Goal: Information Seeking & Learning: Learn about a topic

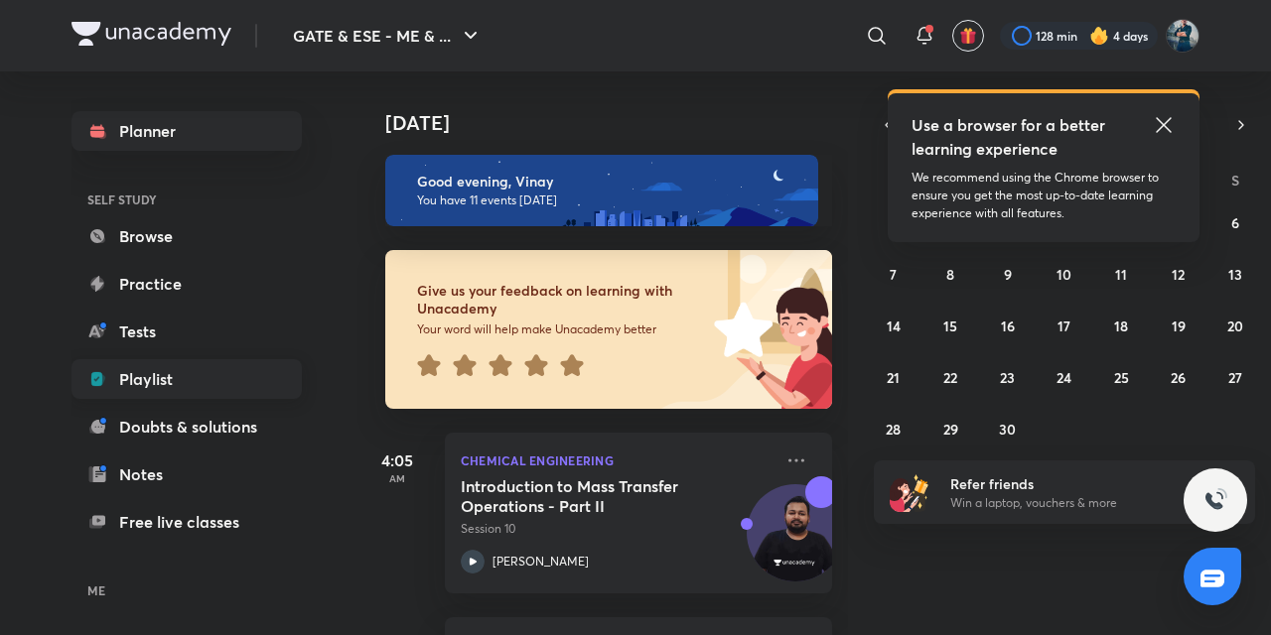
click at [117, 371] on link "Playlist" at bounding box center [186, 379] width 230 height 40
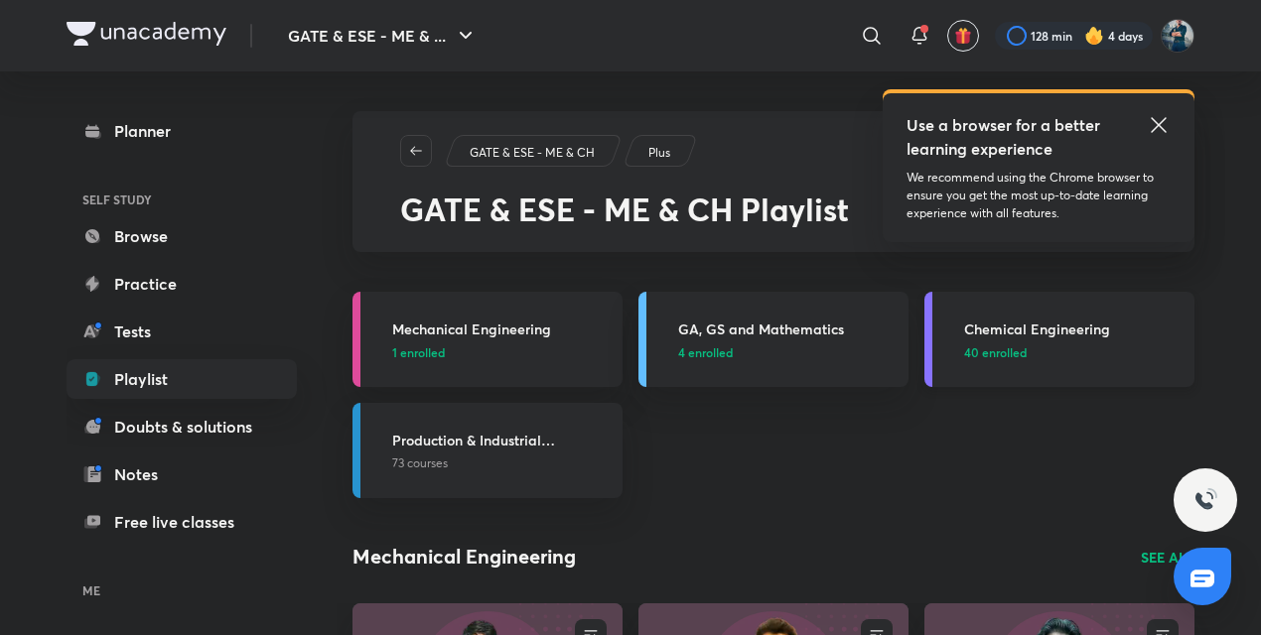
click at [1038, 330] on h3 "Chemical Engineering" at bounding box center [1073, 329] width 218 height 21
click at [1153, 127] on icon at bounding box center [1159, 125] width 24 height 24
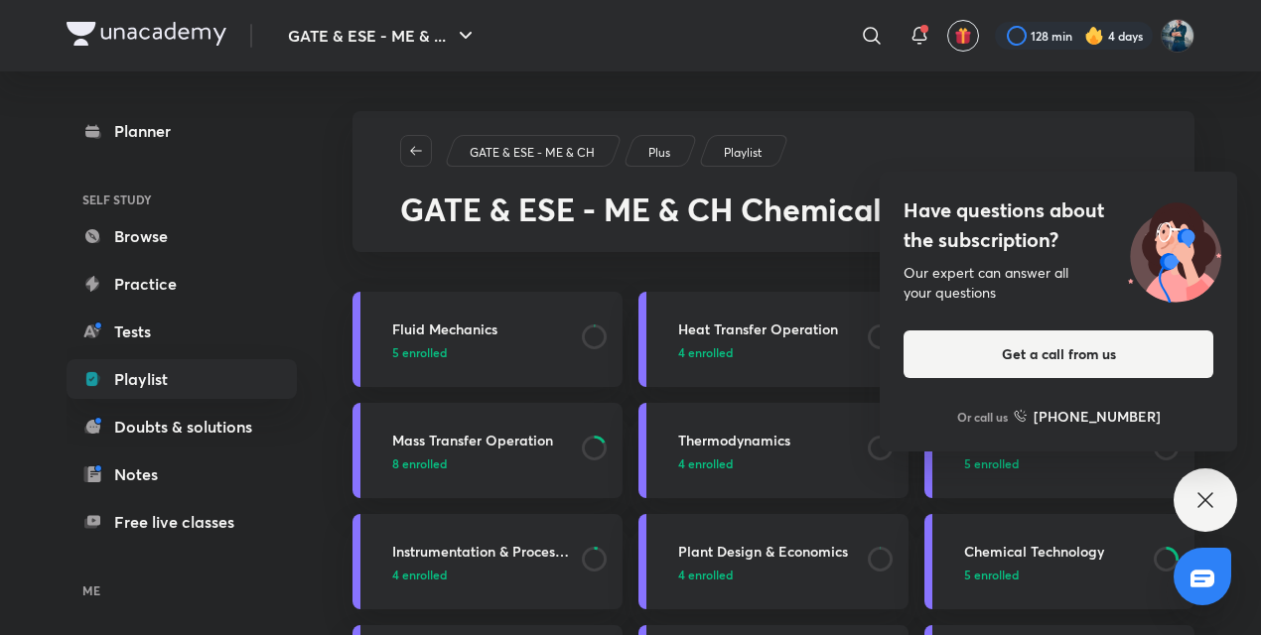
click at [1216, 507] on icon at bounding box center [1205, 500] width 24 height 24
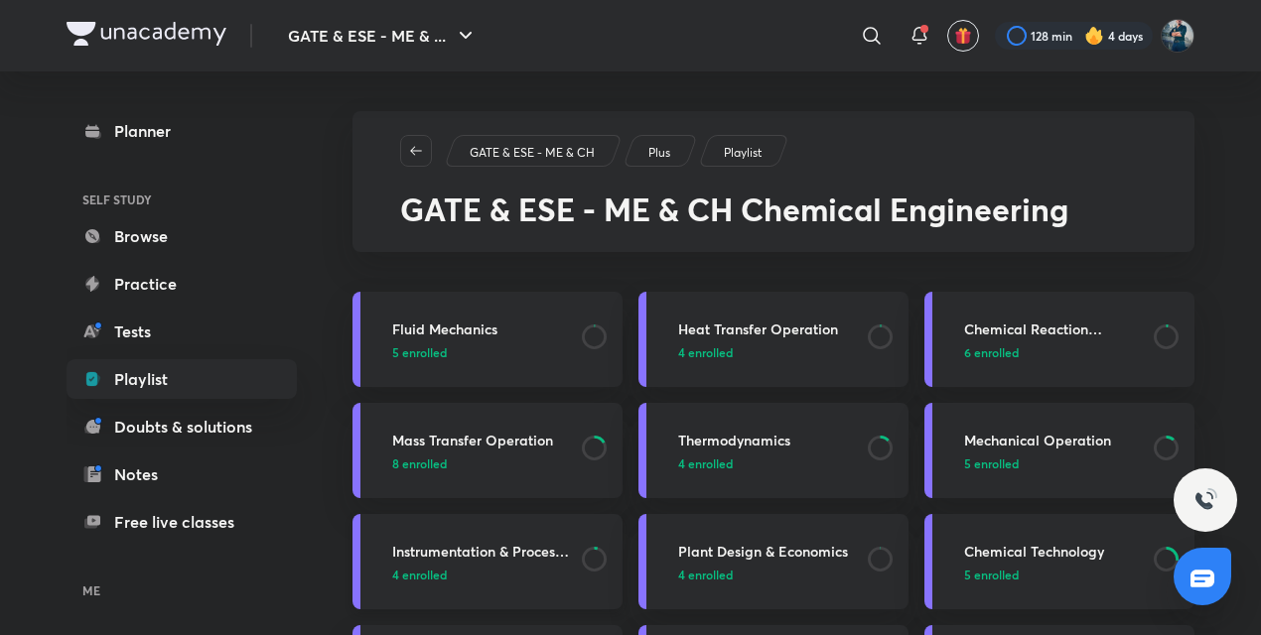
click at [522, 548] on h3 "Instrumentation & Process Control" at bounding box center [481, 551] width 178 height 21
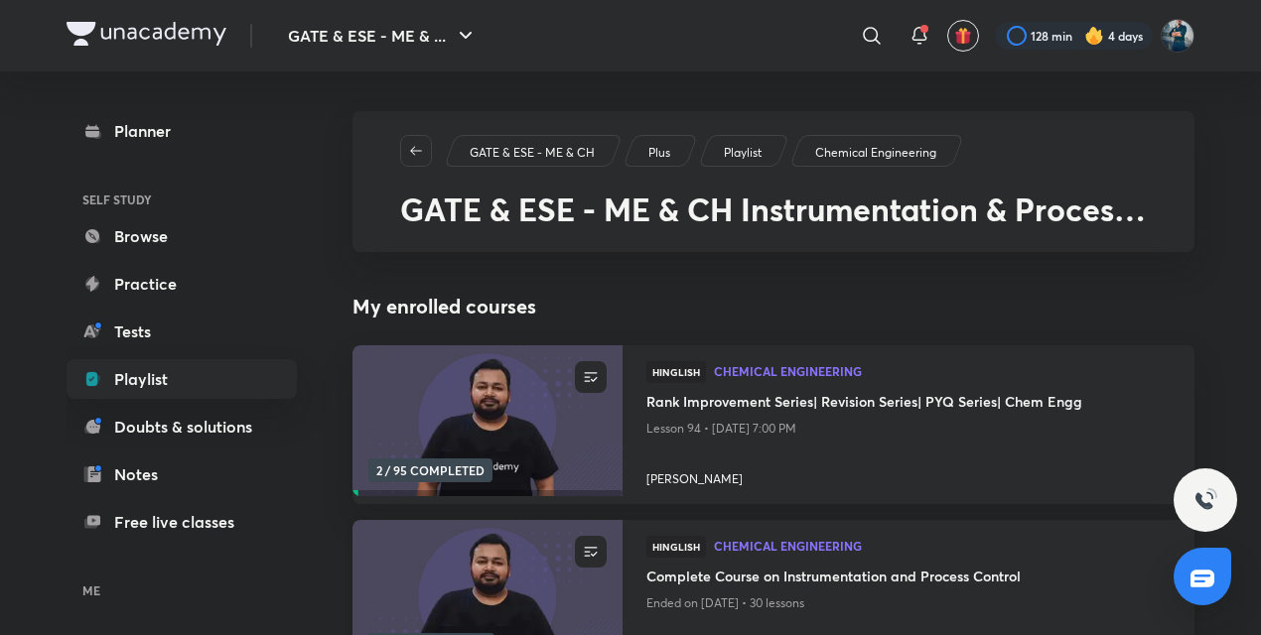
click at [787, 574] on h4 "Complete Course on Instrumentation and Process Control" at bounding box center [908, 578] width 524 height 25
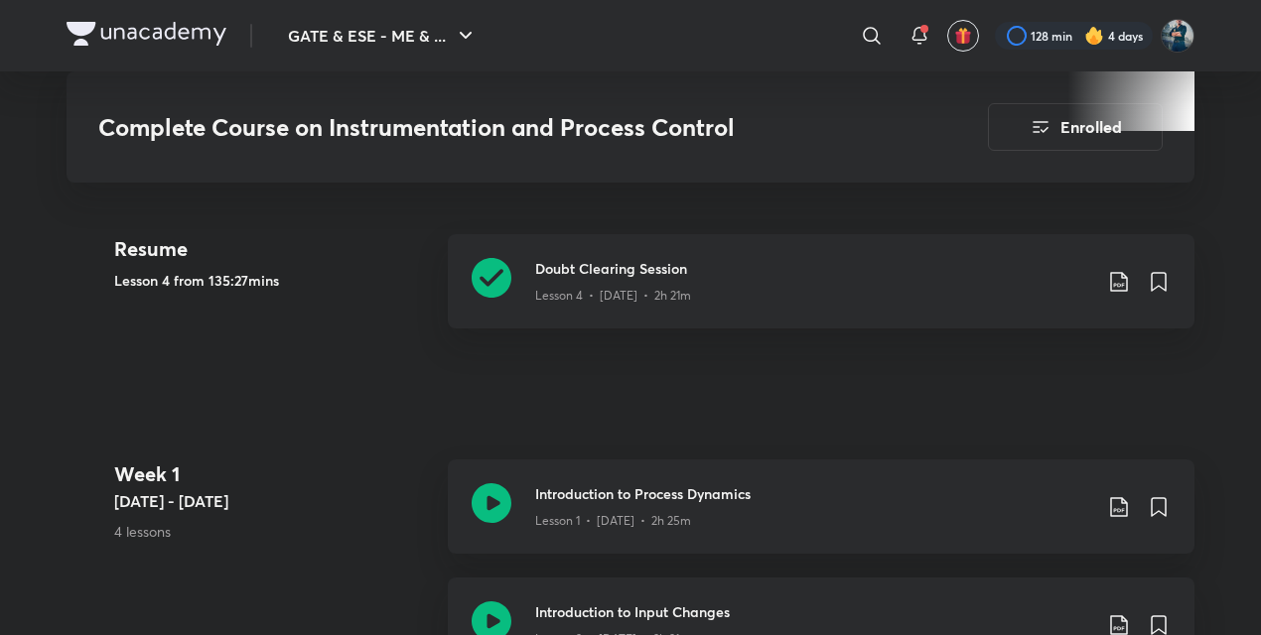
scroll to position [955, 0]
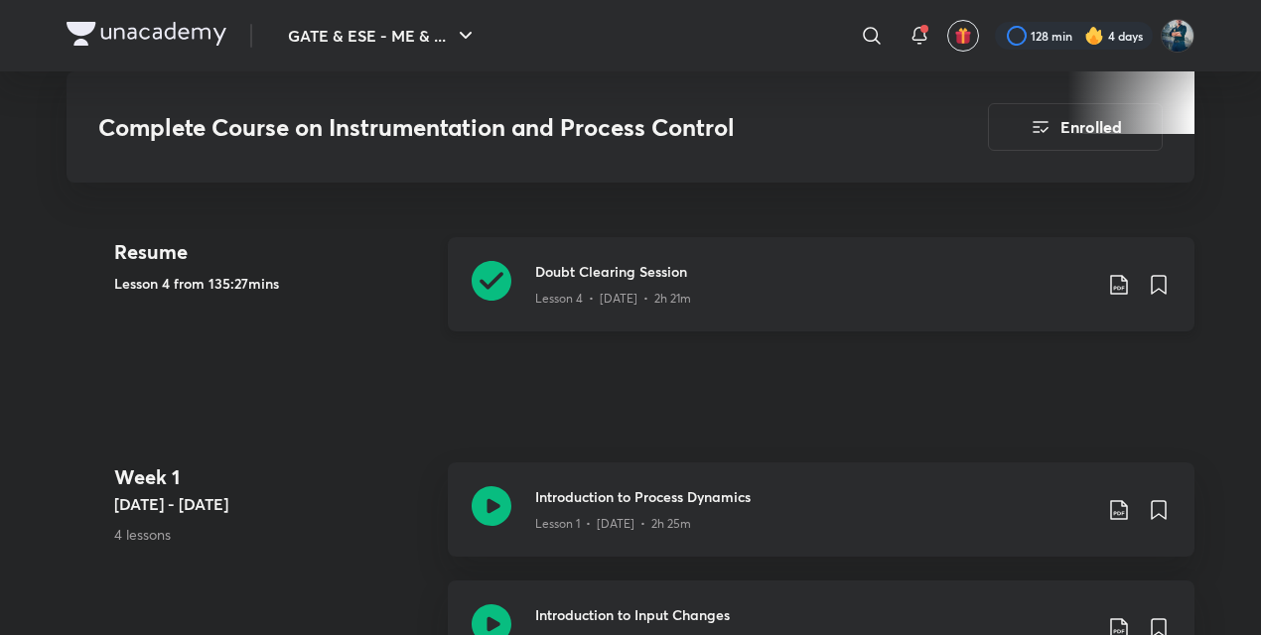
click at [486, 276] on icon at bounding box center [492, 281] width 40 height 40
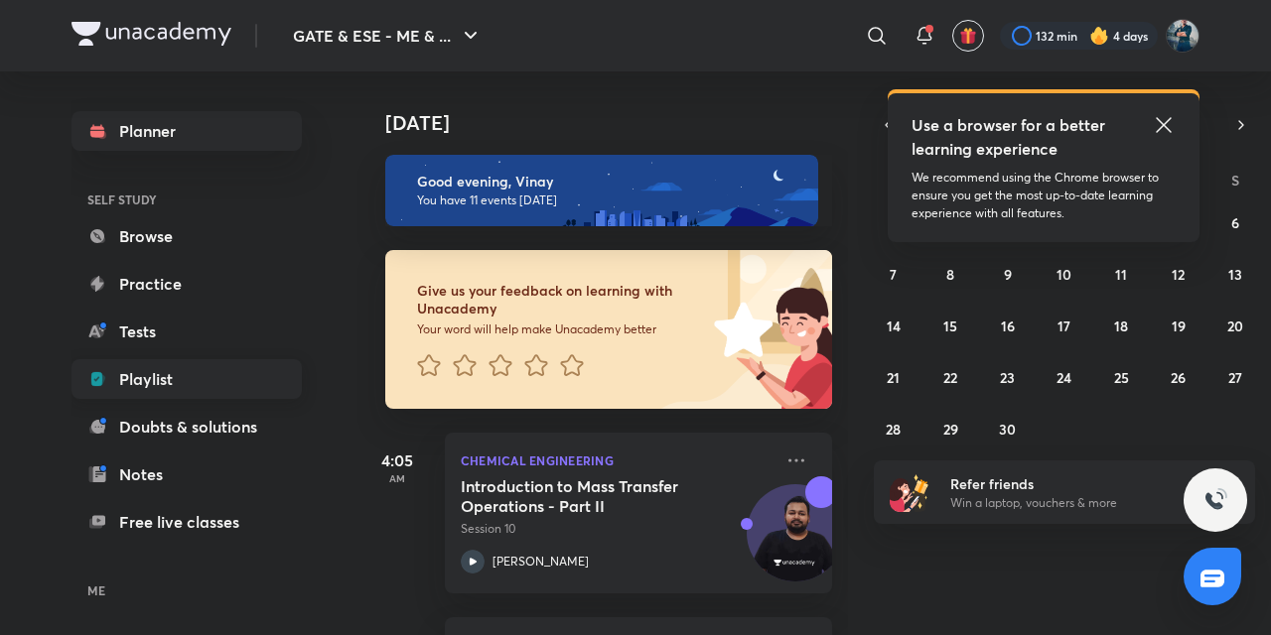
click at [123, 369] on link "Playlist" at bounding box center [186, 379] width 230 height 40
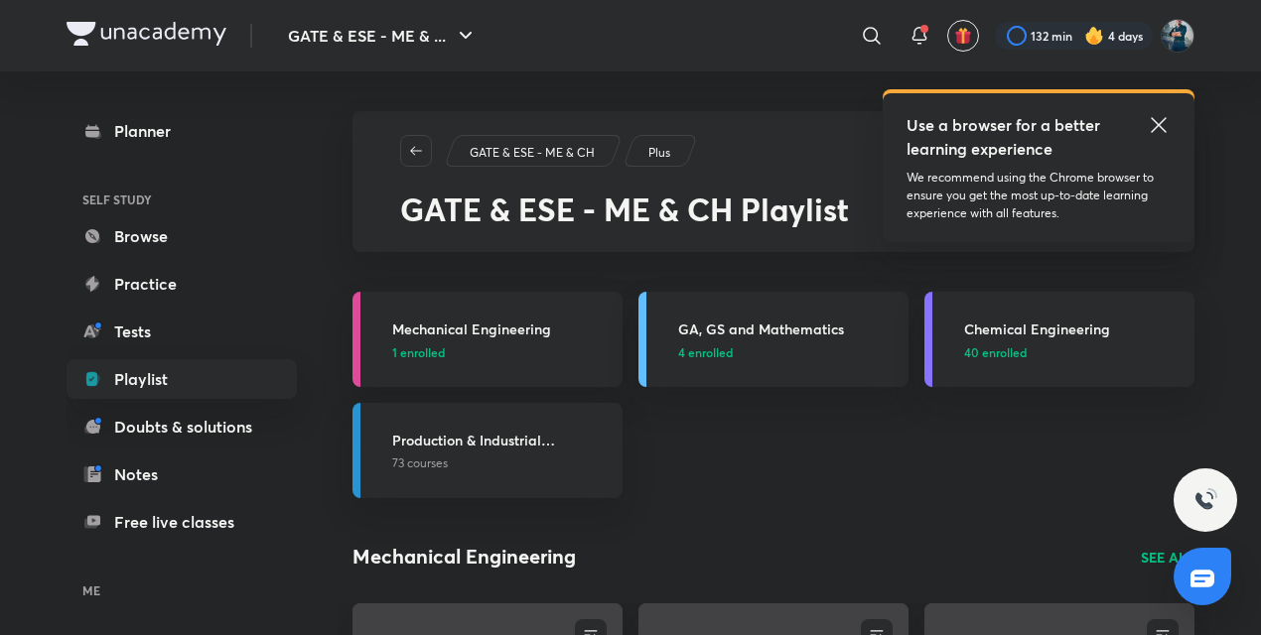
click at [1155, 125] on icon at bounding box center [1159, 125] width 24 height 24
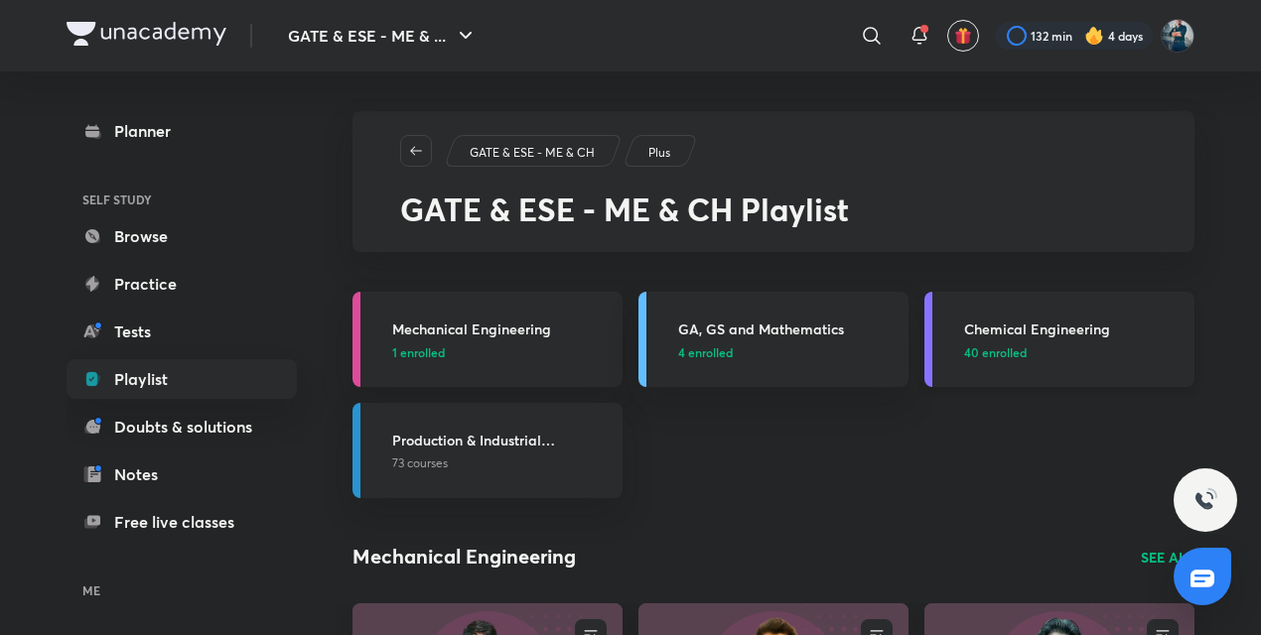
click at [1065, 334] on h3 "Chemical Engineering" at bounding box center [1073, 329] width 218 height 21
click at [1016, 319] on h3 "Chemical Engineering" at bounding box center [1073, 329] width 218 height 21
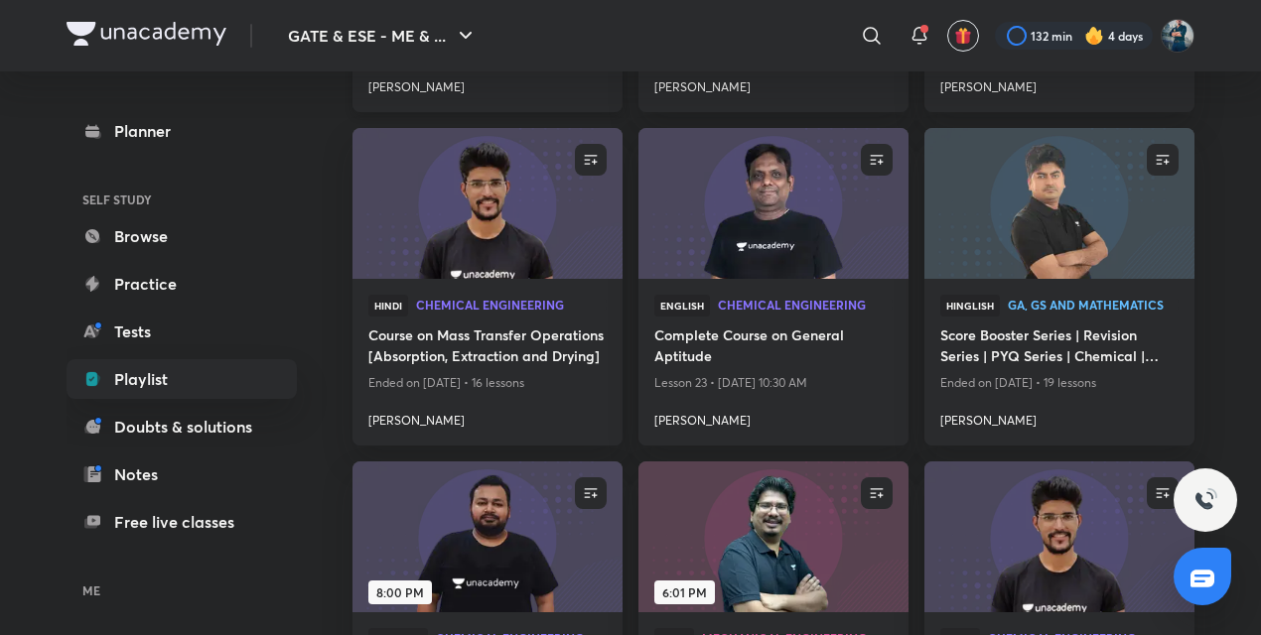
scroll to position [569, 0]
click at [122, 379] on link "Playlist" at bounding box center [182, 379] width 230 height 40
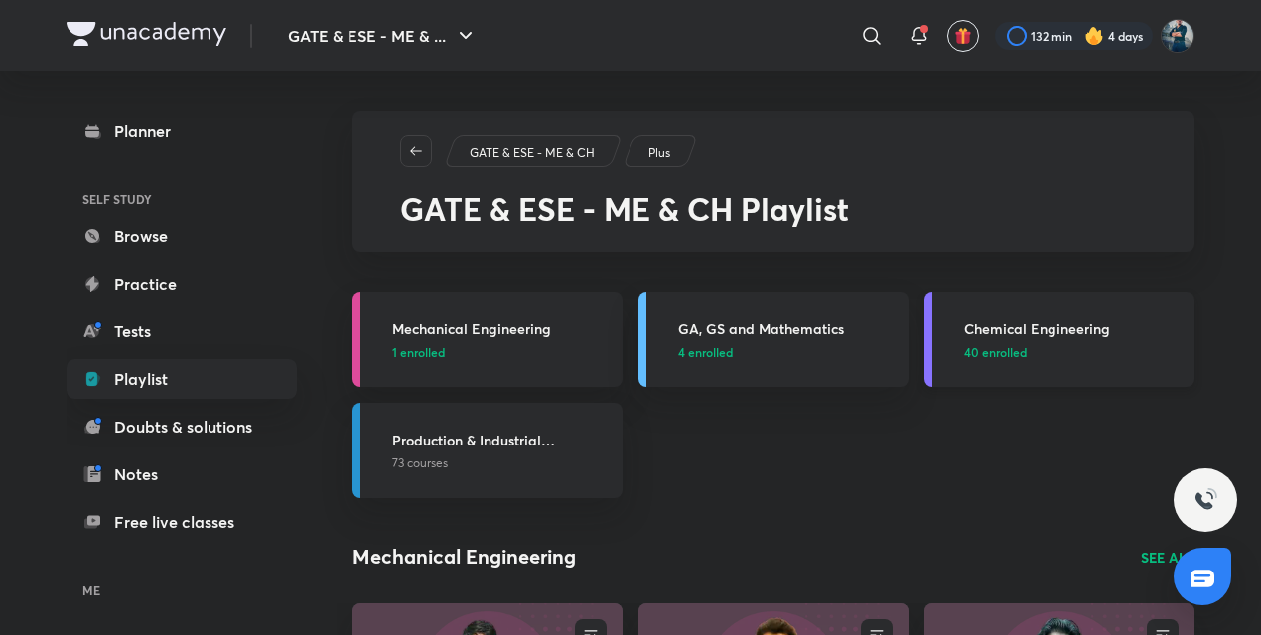
click at [991, 329] on h3 "Chemical Engineering" at bounding box center [1073, 329] width 218 height 21
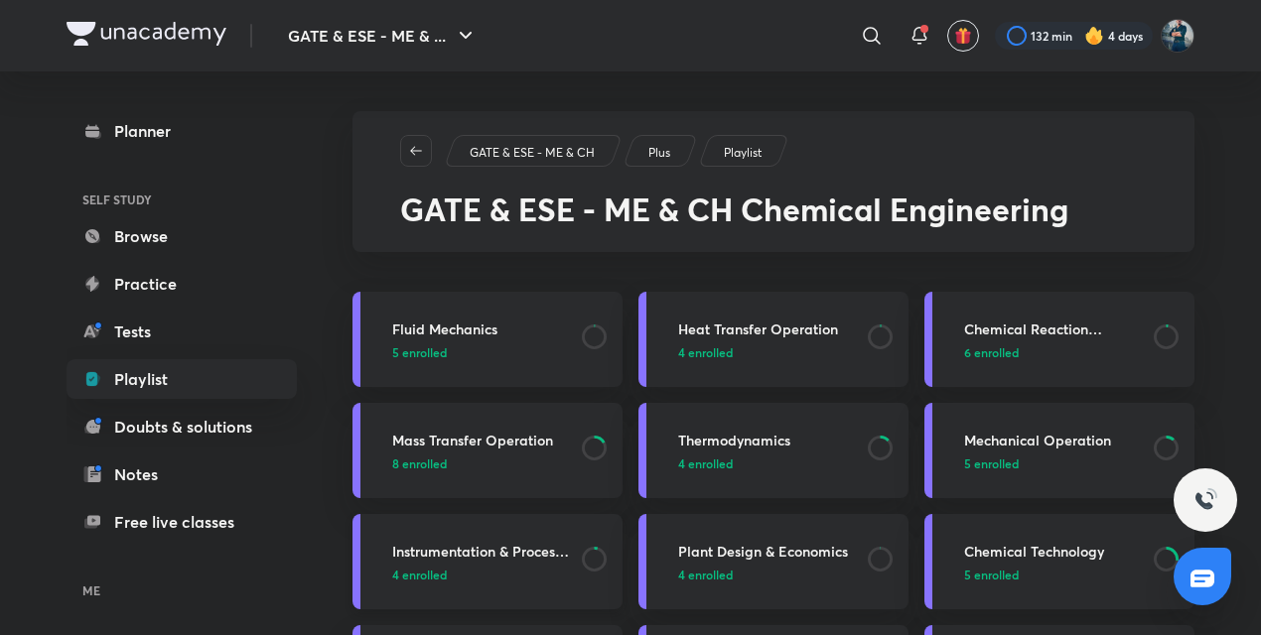
click at [449, 543] on h3 "Instrumentation & Process Control" at bounding box center [481, 551] width 178 height 21
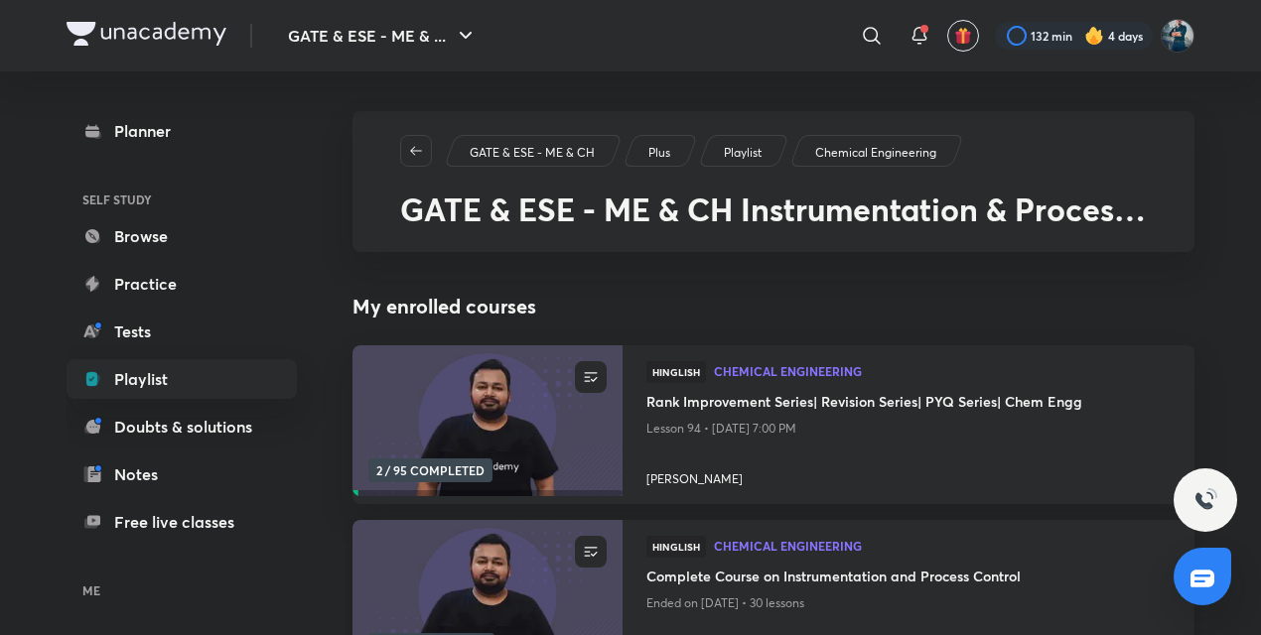
click at [790, 592] on p "Ended on [DATE] • 30 lessons" at bounding box center [908, 604] width 524 height 26
click at [790, 576] on h4 "Complete Course on Instrumentation and Process Control" at bounding box center [908, 578] width 524 height 25
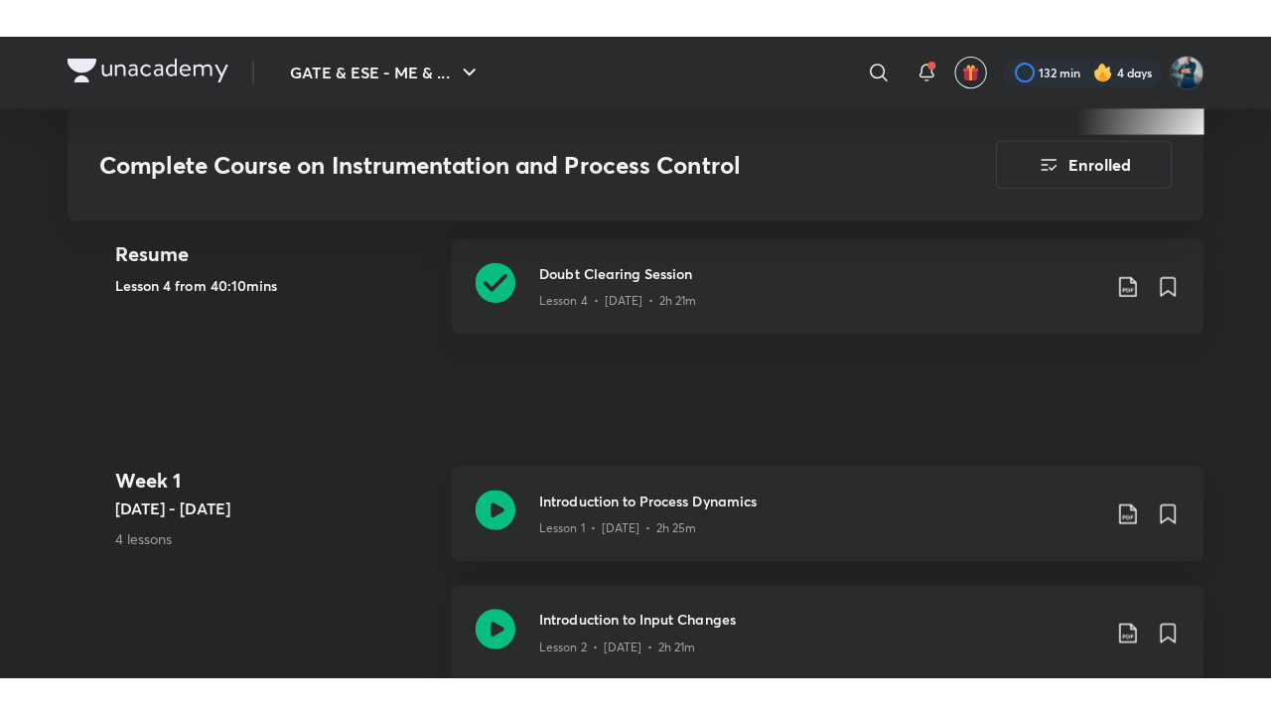
scroll to position [993, 0]
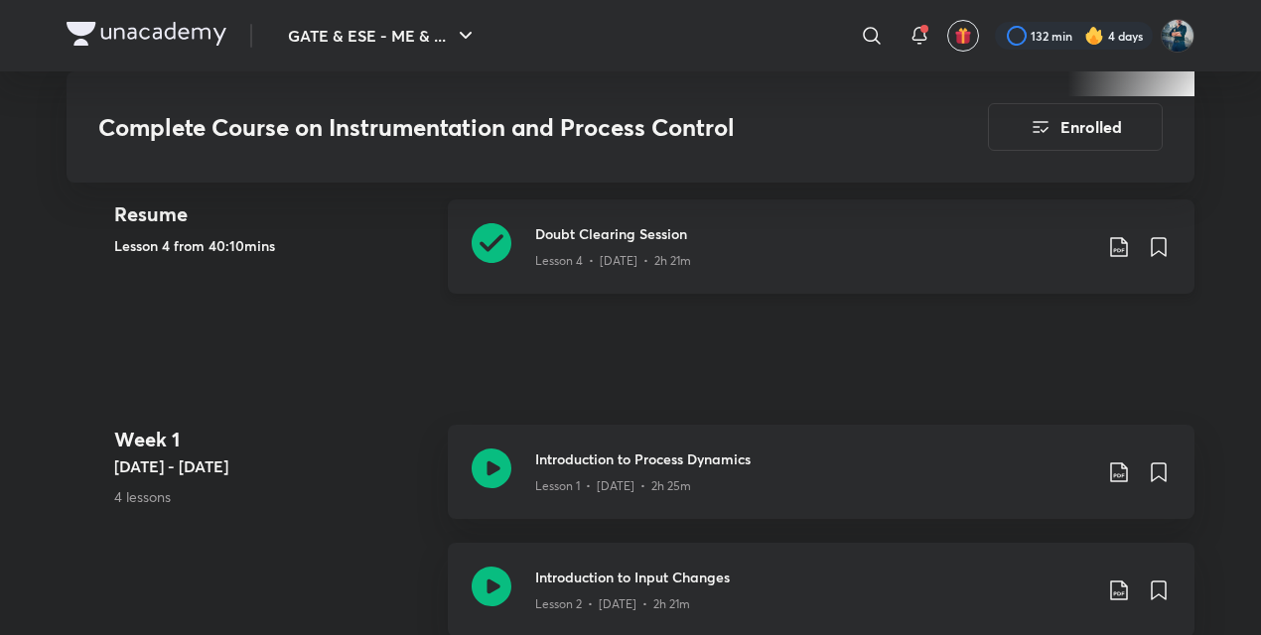
click at [481, 232] on icon at bounding box center [492, 243] width 40 height 40
